Goal: Task Accomplishment & Management: Manage account settings

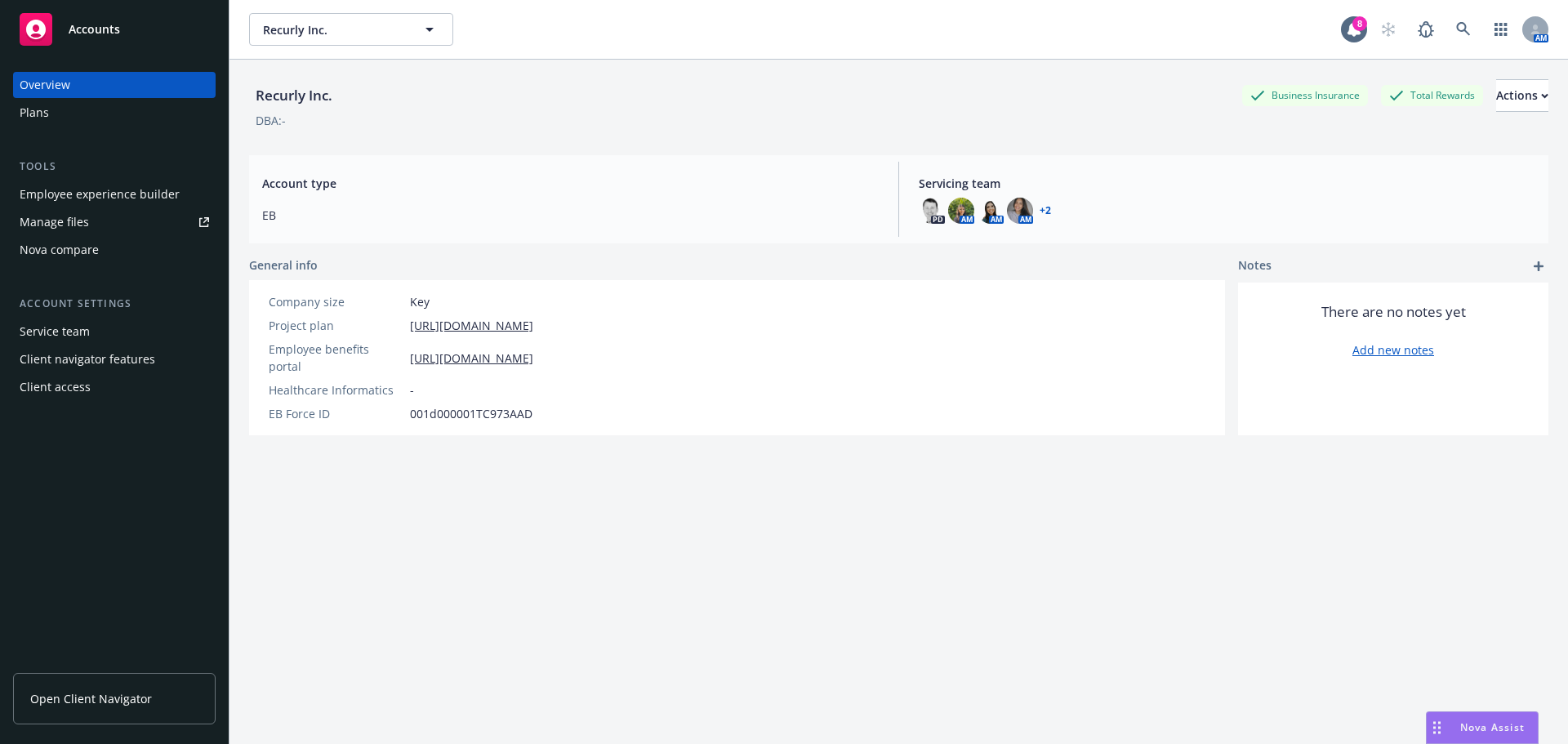
click at [94, 214] on link "Manage files" at bounding box center [115, 221] width 203 height 26
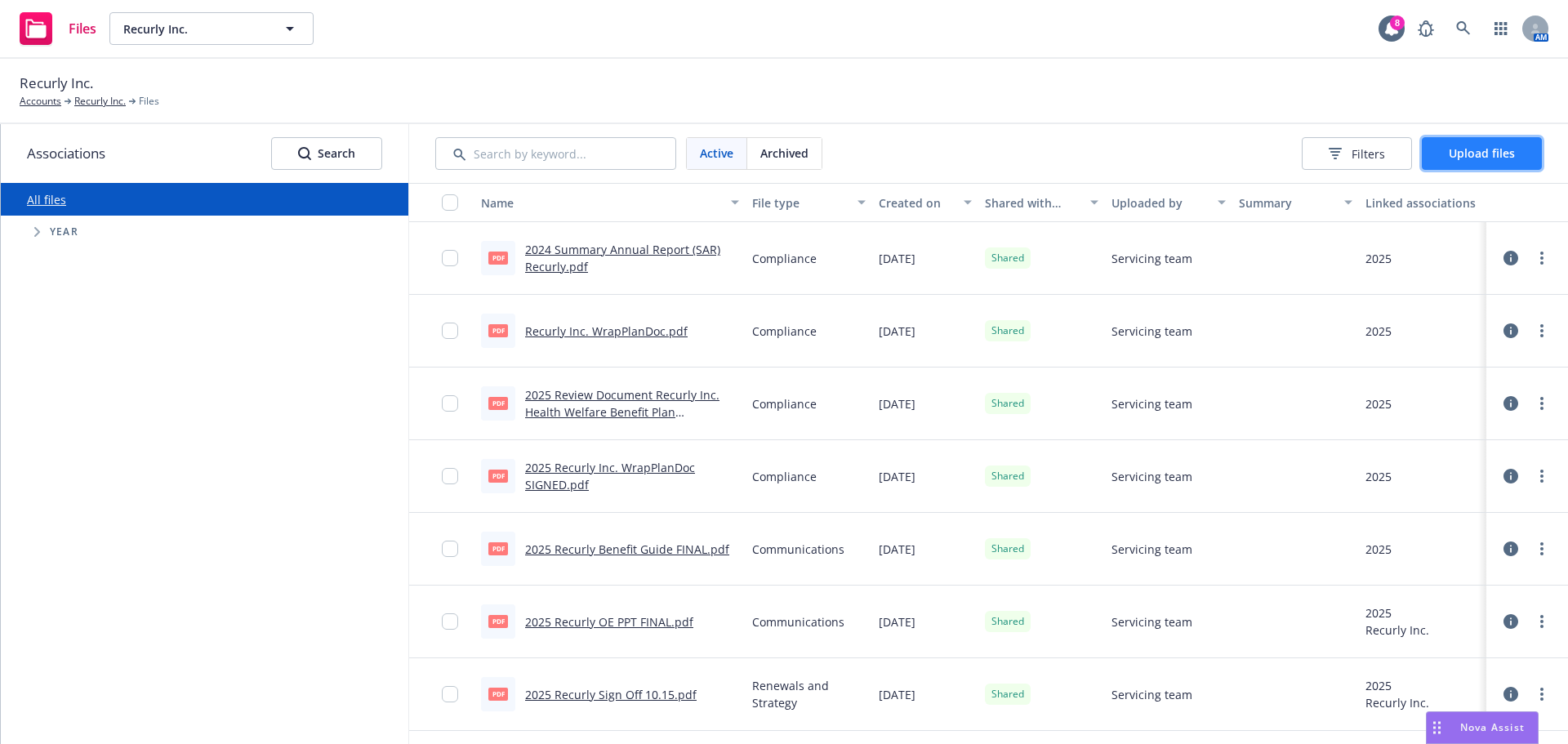
click at [1487, 147] on span "Upload files" at bounding box center [1482, 153] width 66 height 15
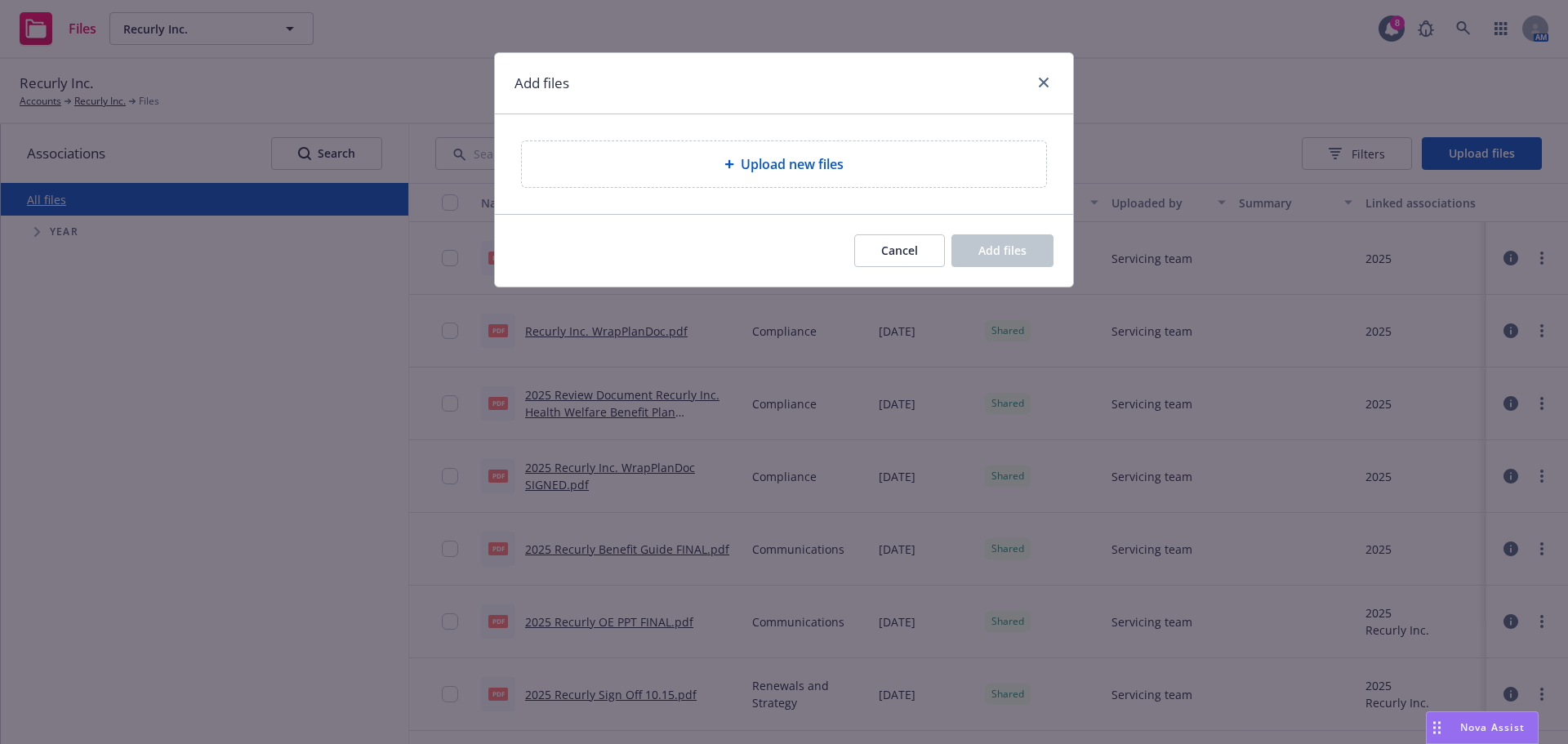
click at [791, 181] on div "Upload new files" at bounding box center [784, 165] width 525 height 46
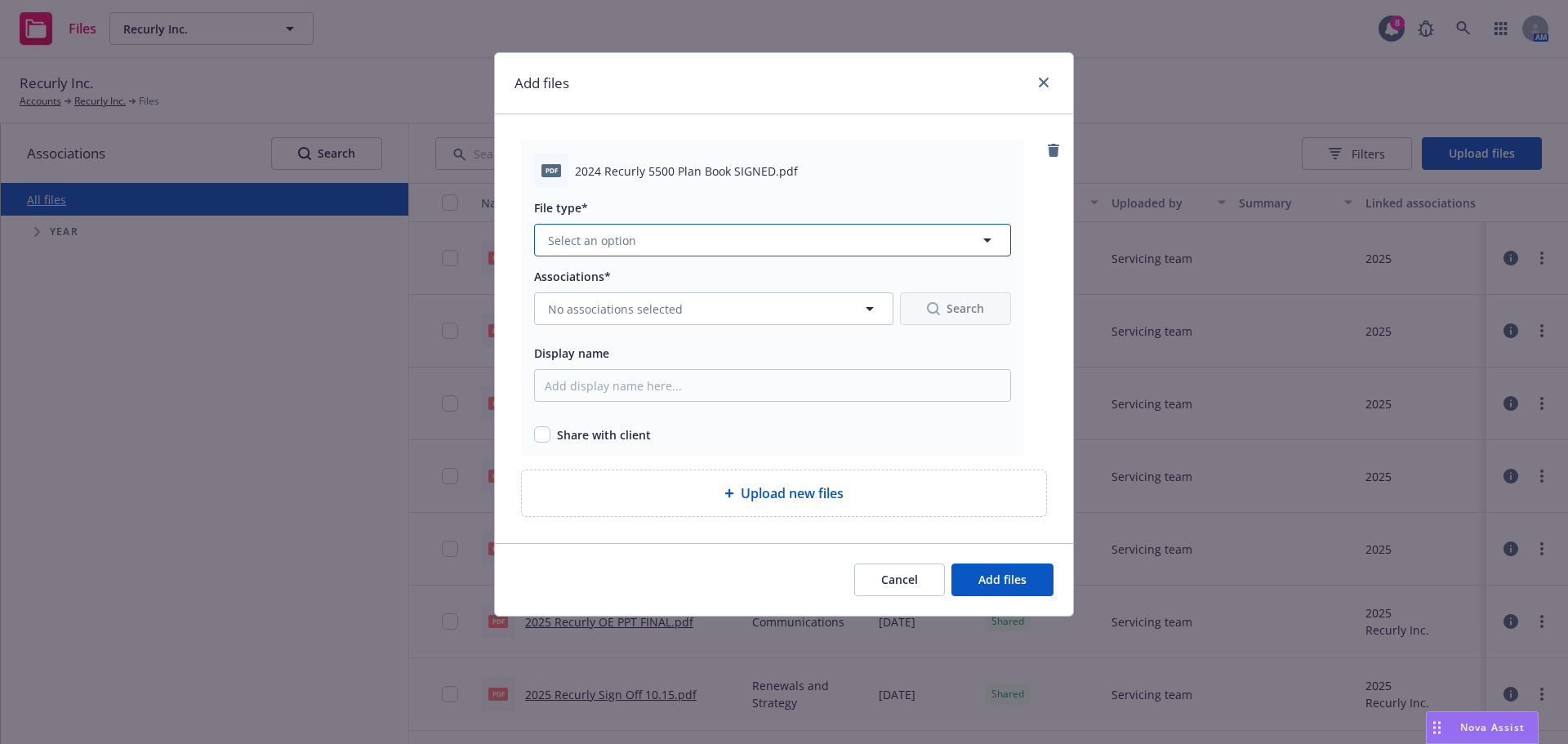
click at [676, 246] on button "Select an option" at bounding box center [773, 240] width 477 height 33
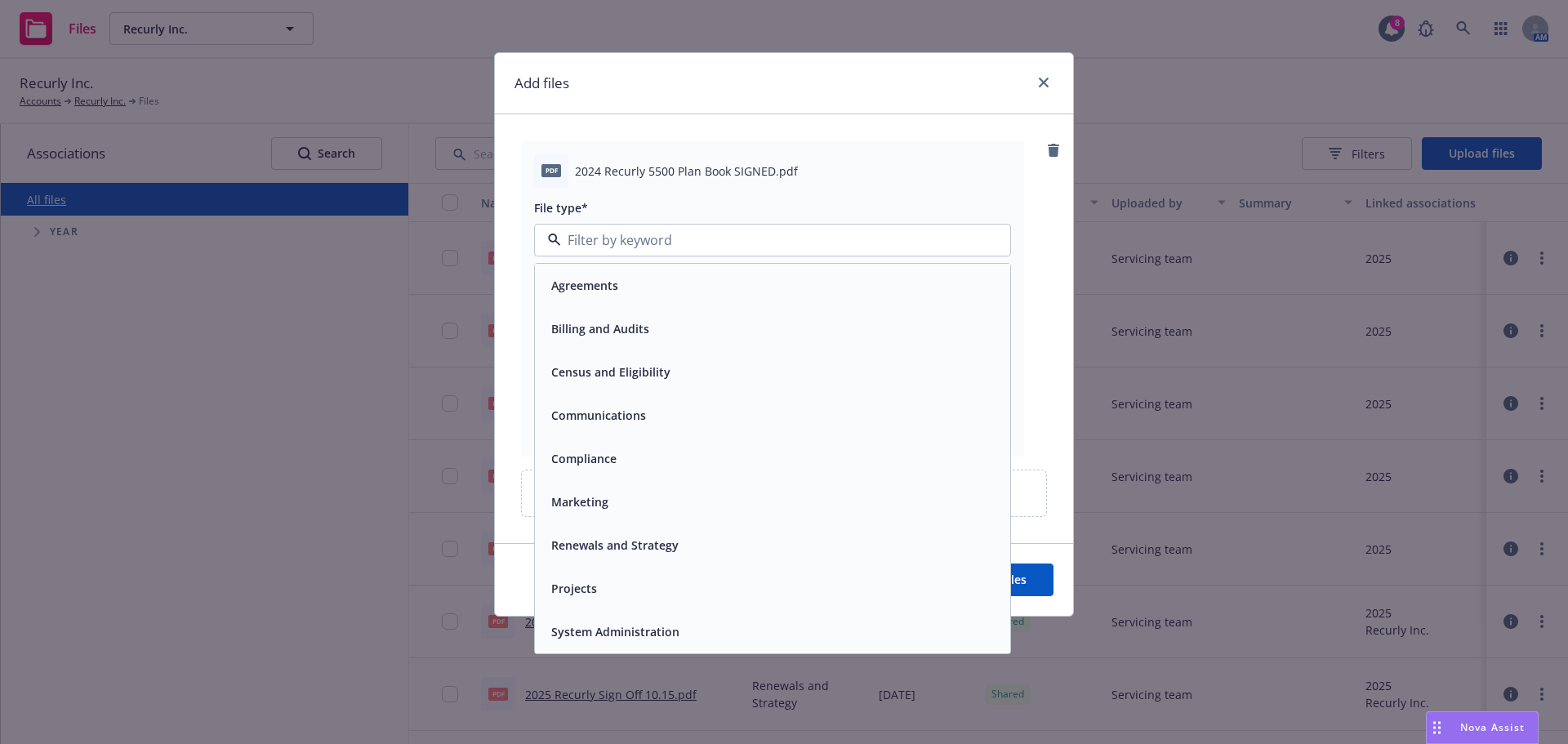
click at [638, 468] on div "Compliance" at bounding box center [773, 459] width 456 height 24
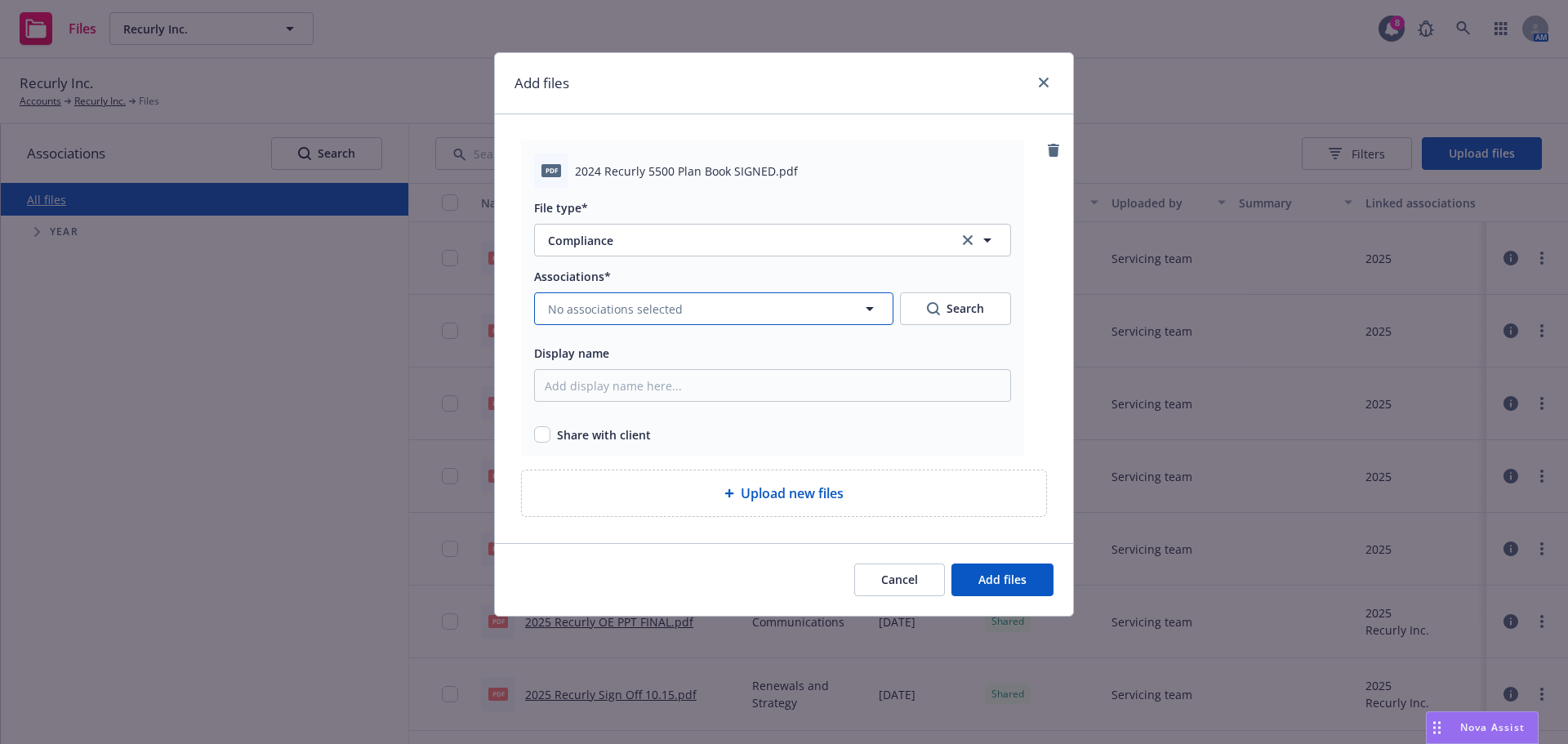
click at [676, 317] on span "No associations selected" at bounding box center [616, 309] width 135 height 17
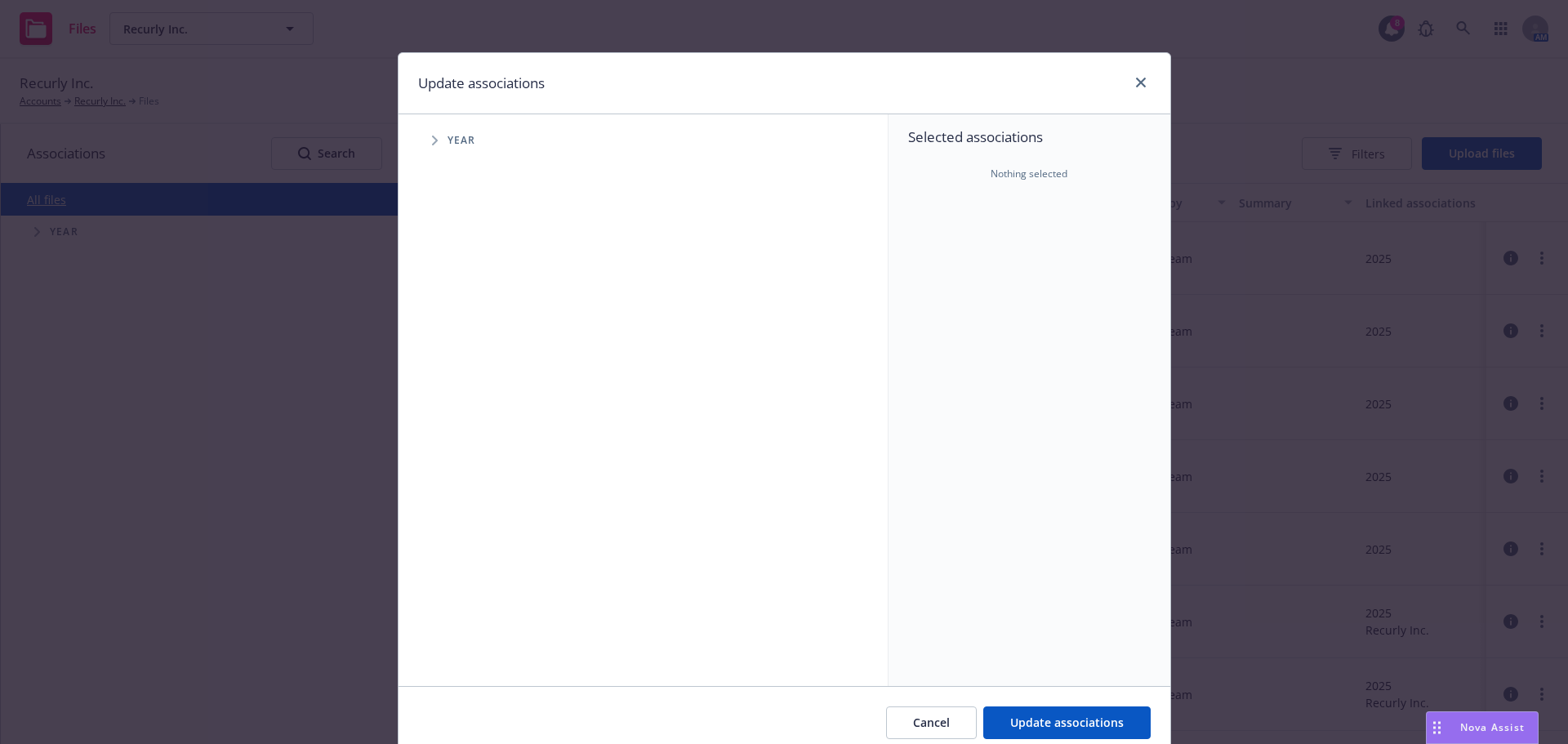
click at [429, 147] on span "Tree Example" at bounding box center [434, 140] width 26 height 26
click at [472, 367] on input "Tree Example" at bounding box center [476, 364] width 16 height 16
checkbox input "true"
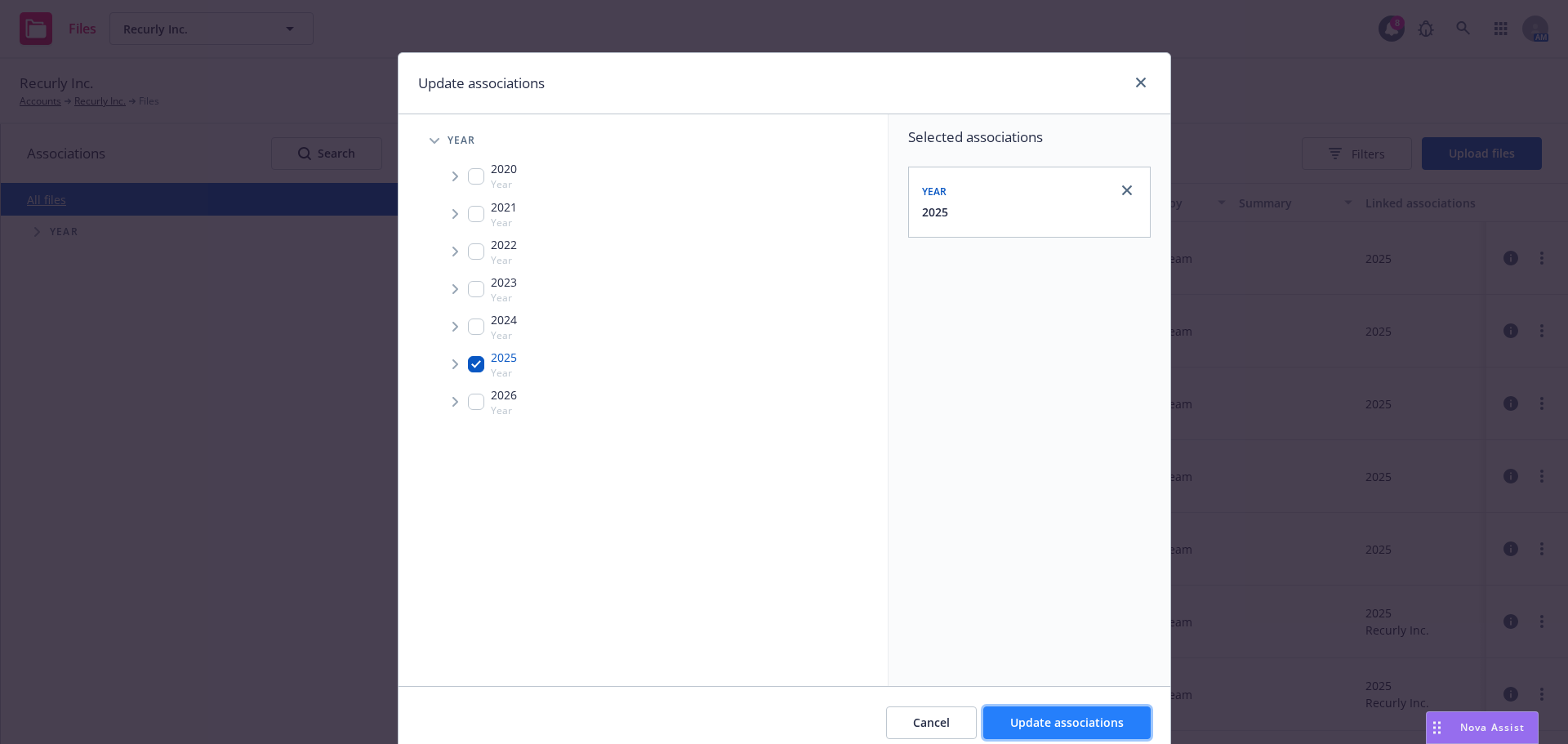
click at [1099, 733] on button "Update associations" at bounding box center [1066, 723] width 168 height 33
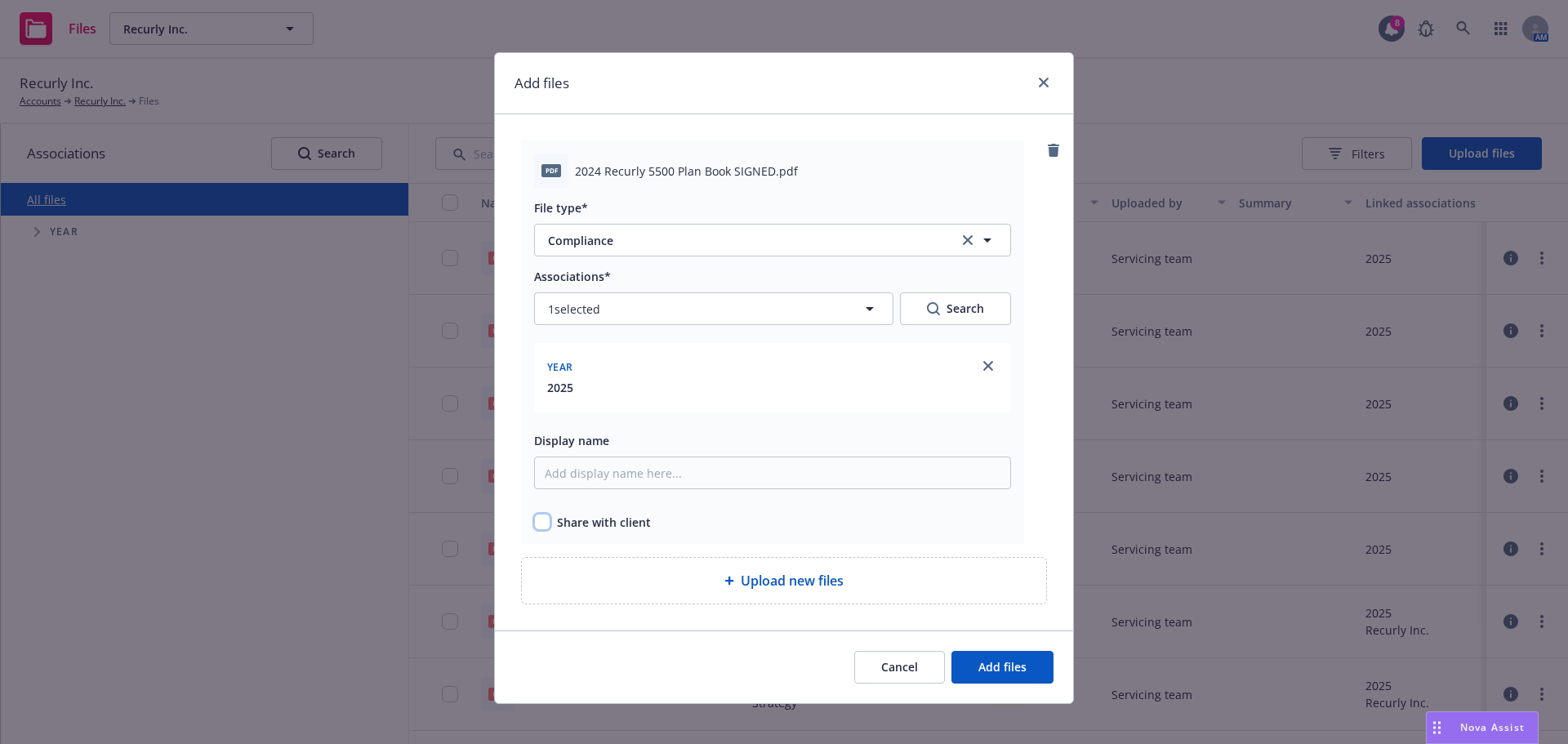
click at [539, 515] on input "checkbox" at bounding box center [542, 522] width 16 height 16
checkbox input "true"
click at [1004, 655] on button "Add files" at bounding box center [1002, 667] width 102 height 33
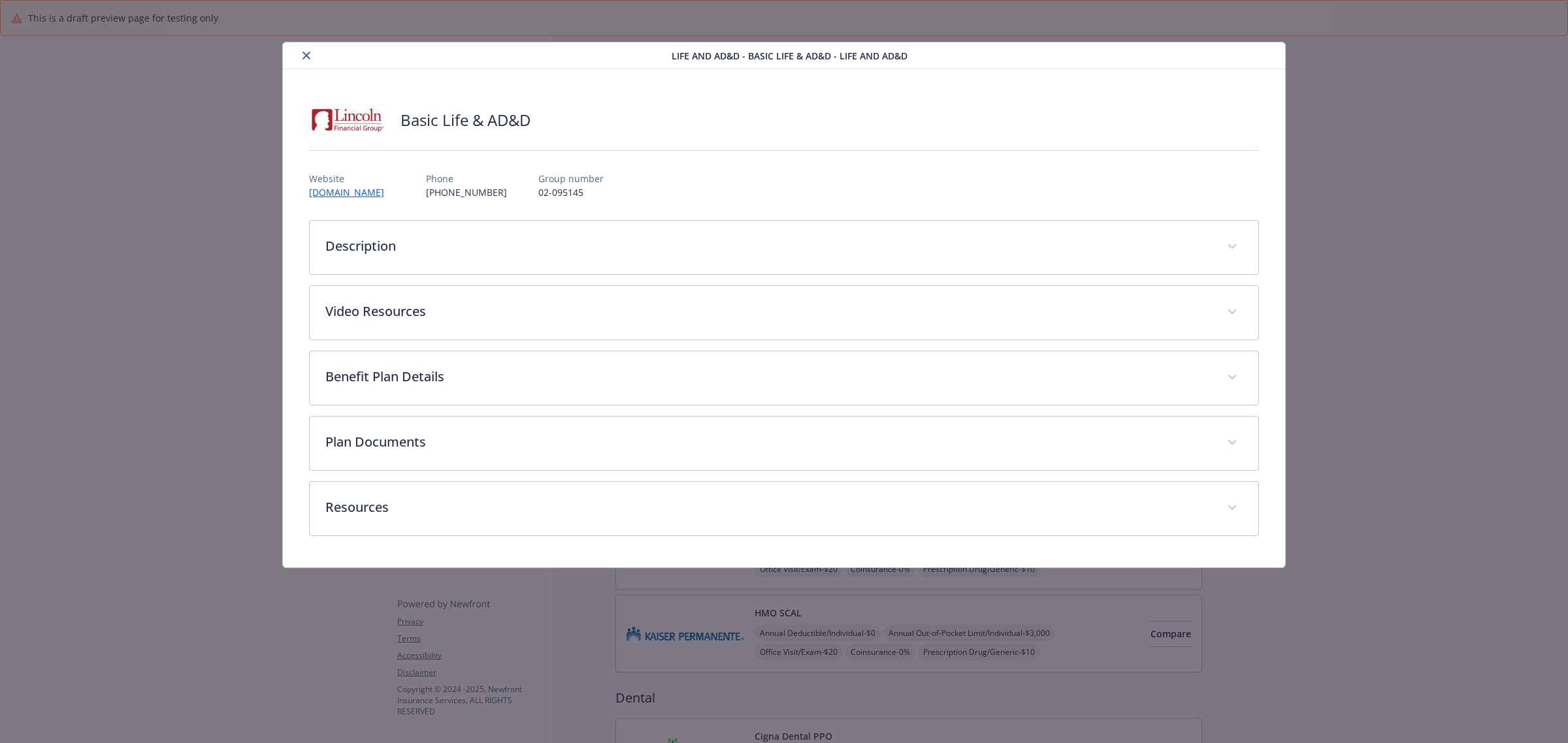
scroll to position [898, 0]
